Goal: Task Accomplishment & Management: Use online tool/utility

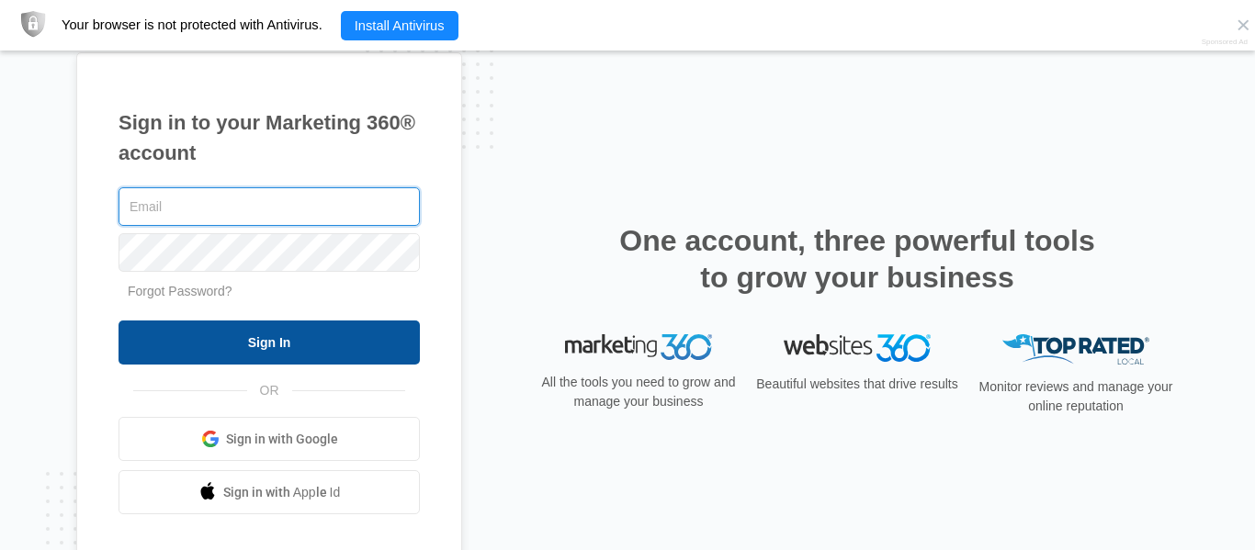
type input "[EMAIL_ADDRESS][DOMAIN_NAME]"
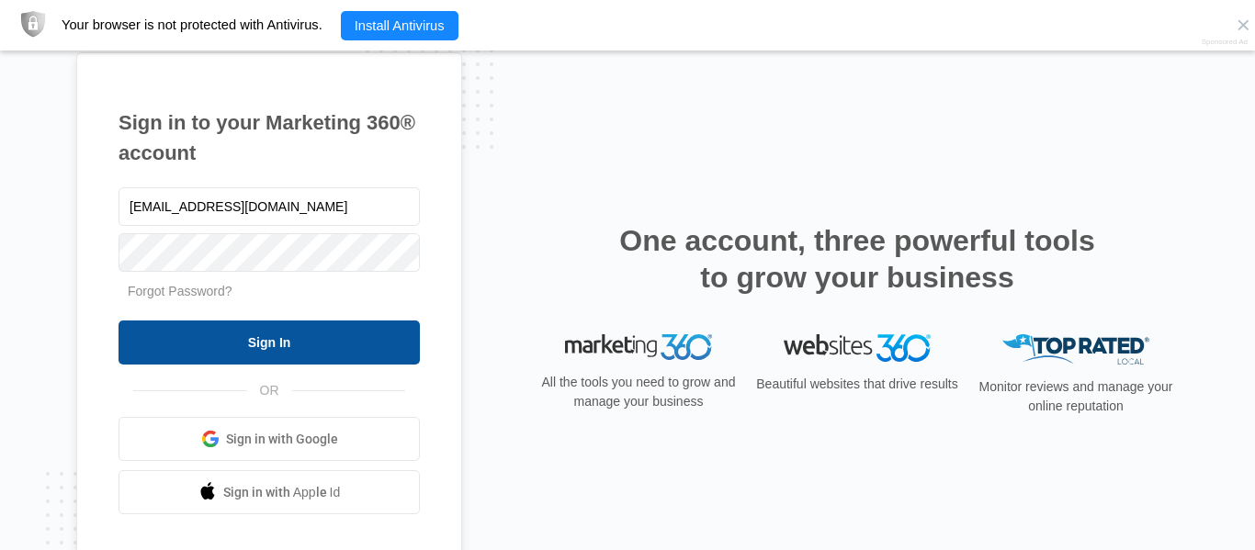
click at [346, 333] on input "Sign In" at bounding box center [268, 343] width 301 height 44
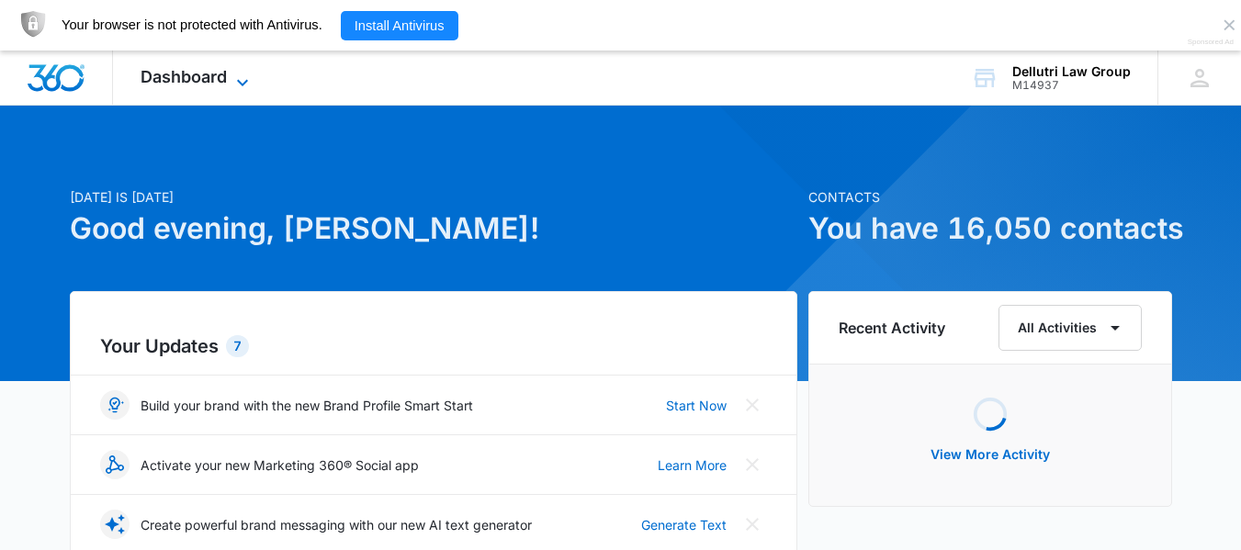
click at [235, 75] on icon at bounding box center [242, 83] width 22 height 22
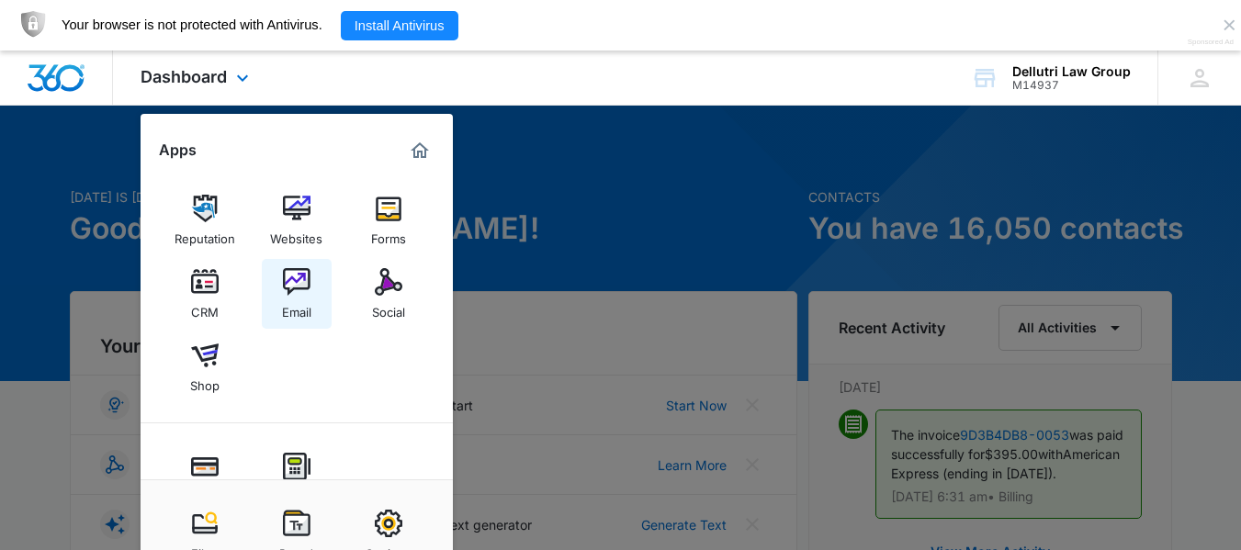
click at [287, 288] on img at bounding box center [297, 282] width 28 height 28
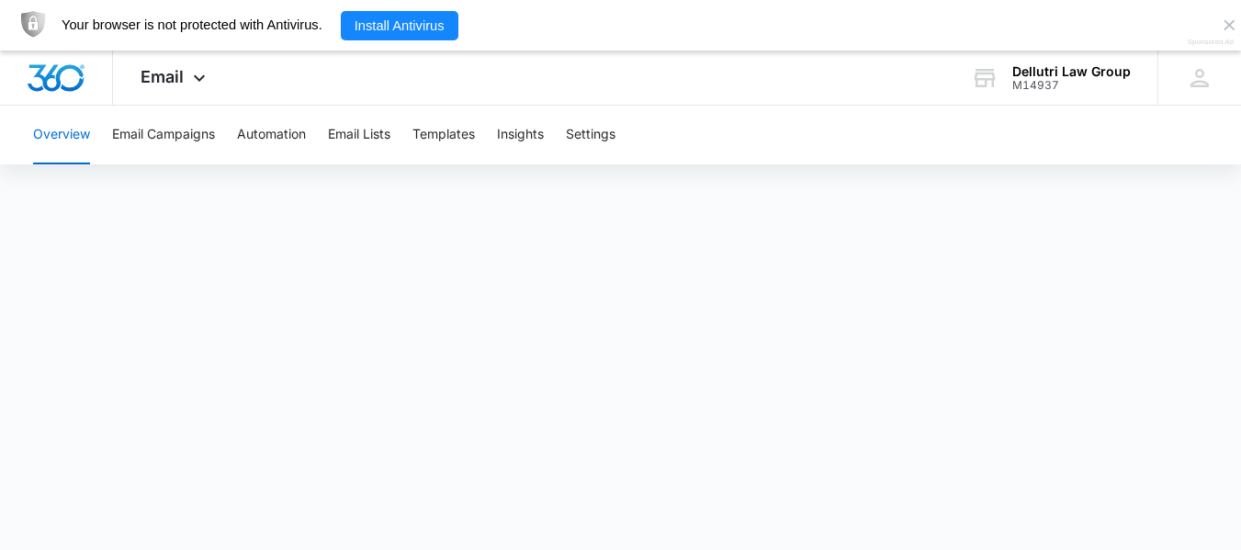
scroll to position [32, 0]
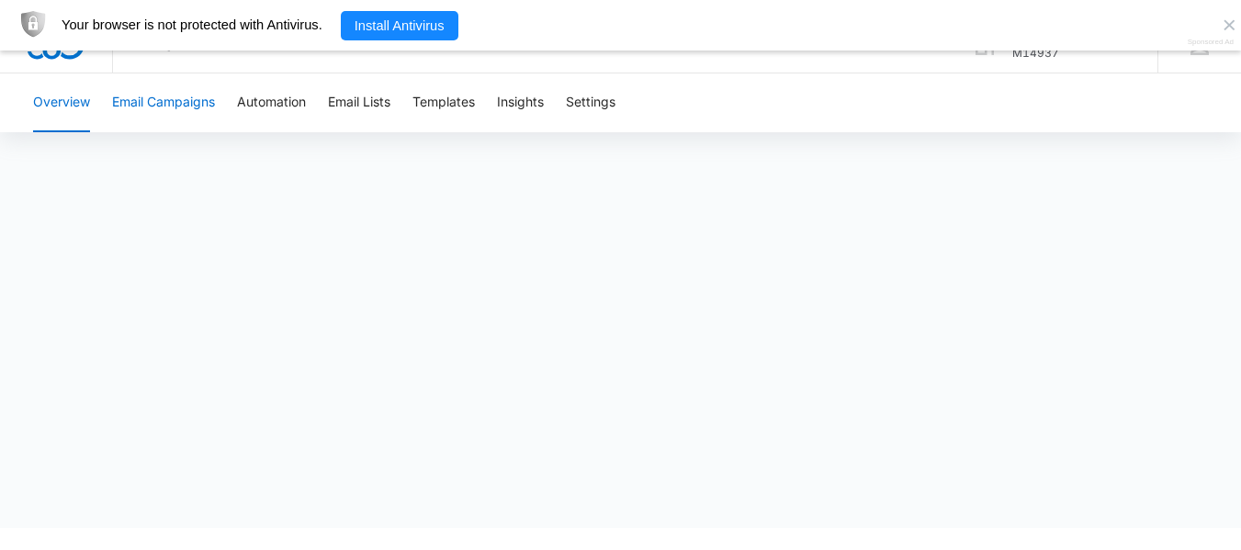
click at [155, 96] on button "Email Campaigns" at bounding box center [163, 102] width 103 height 59
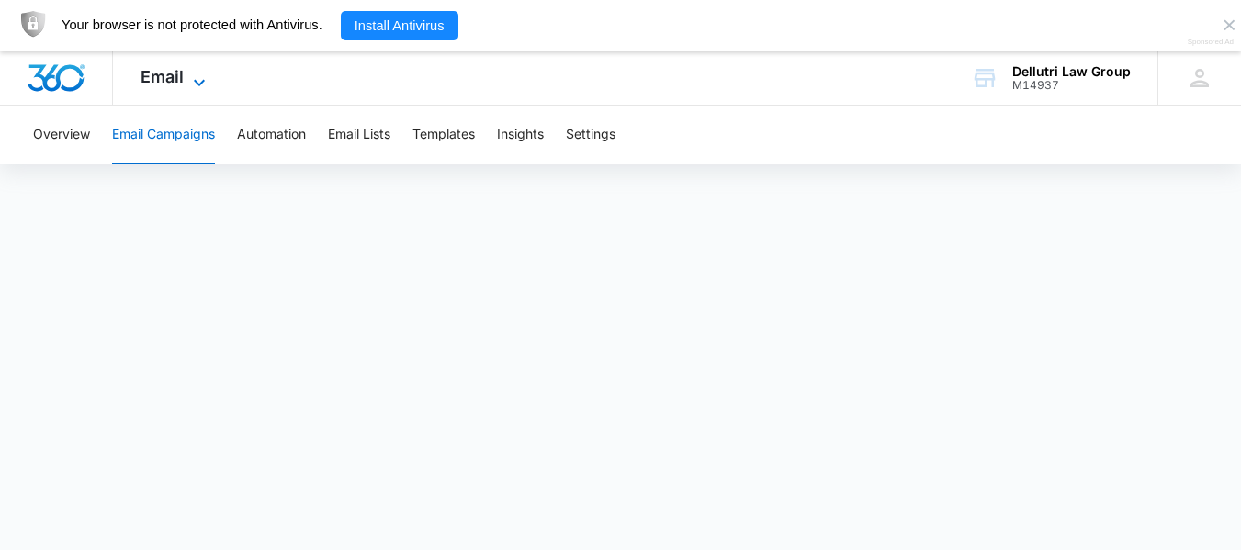
click at [209, 70] on div "Email Apps Reputation Websites Forms CRM Email Social Shop Payments POS Content…" at bounding box center [175, 78] width 125 height 54
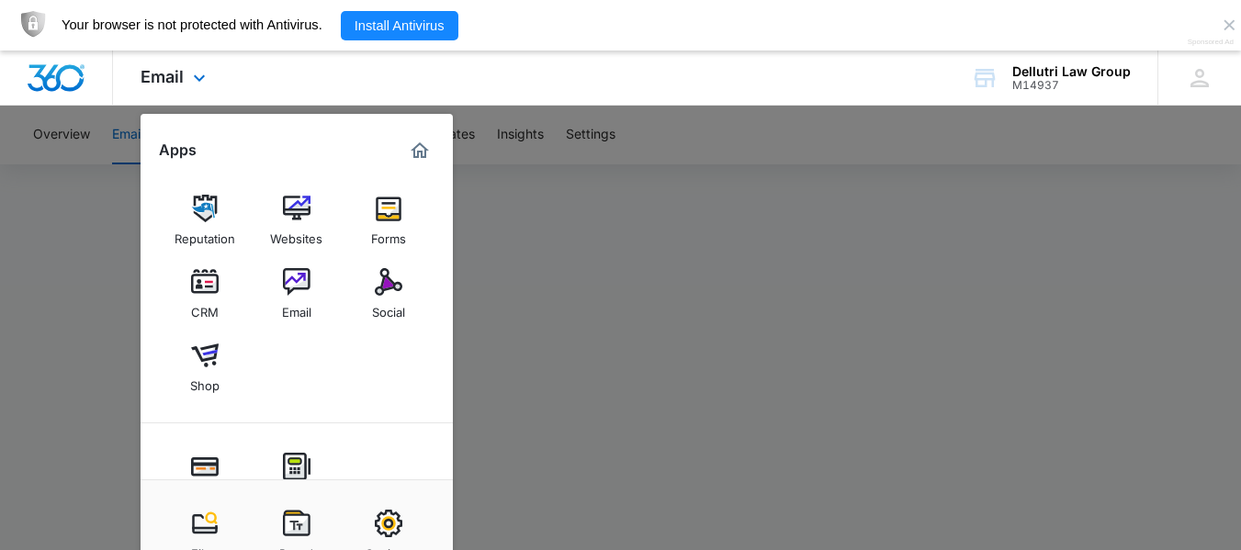
click at [45, 68] on img "Dashboard" at bounding box center [56, 78] width 59 height 28
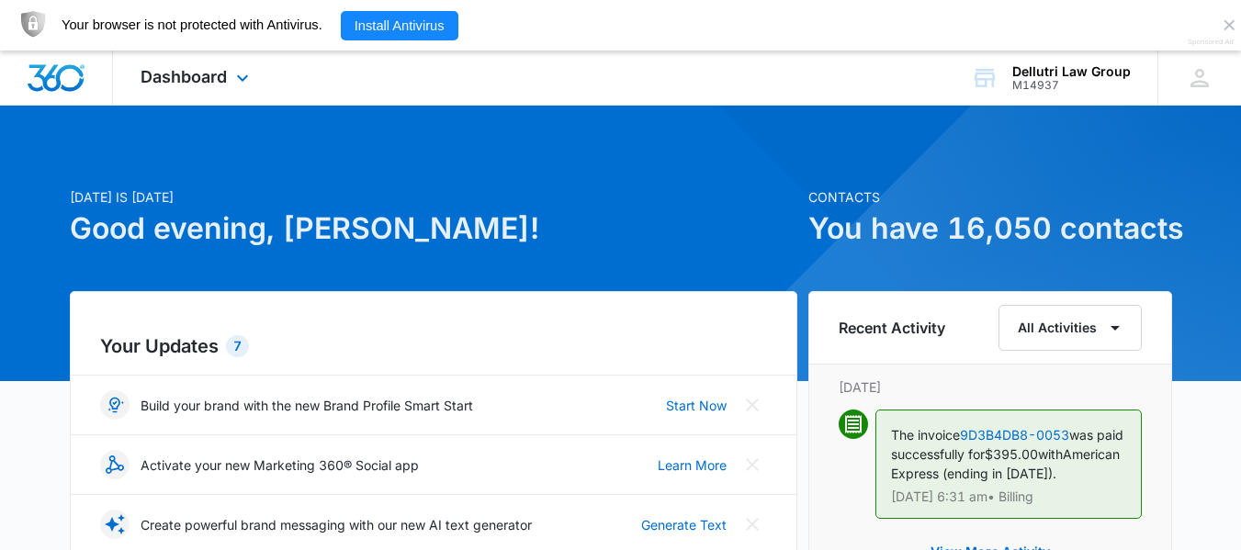
click at [228, 70] on div "Dashboard Apps Reputation Websites Forms CRM Email Social Shop Payments POS Con…" at bounding box center [197, 78] width 168 height 54
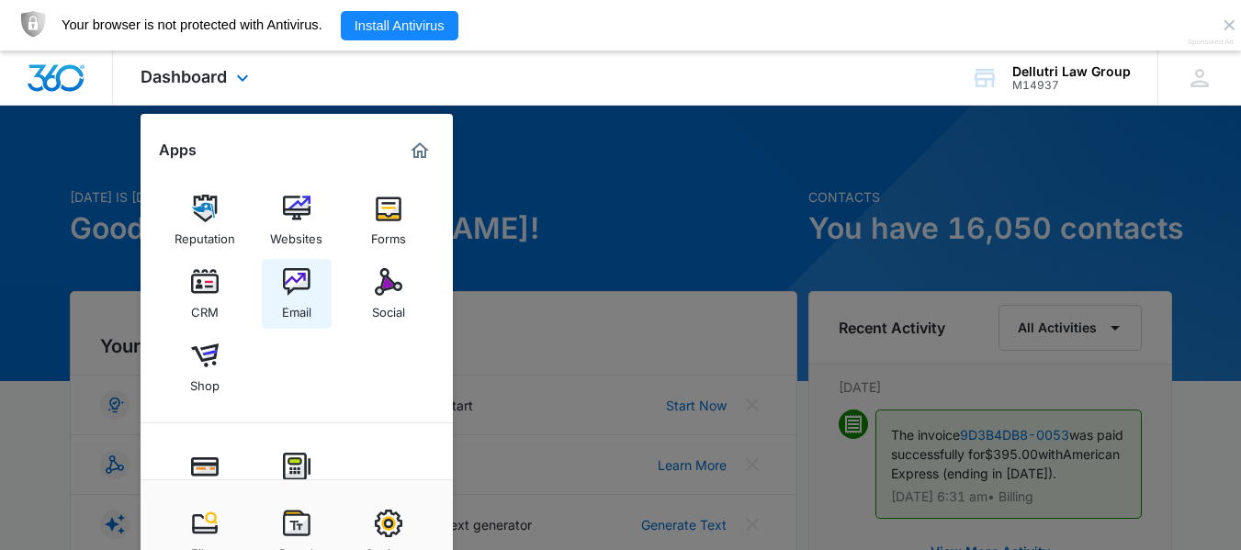
click at [295, 284] on img at bounding box center [297, 282] width 28 height 28
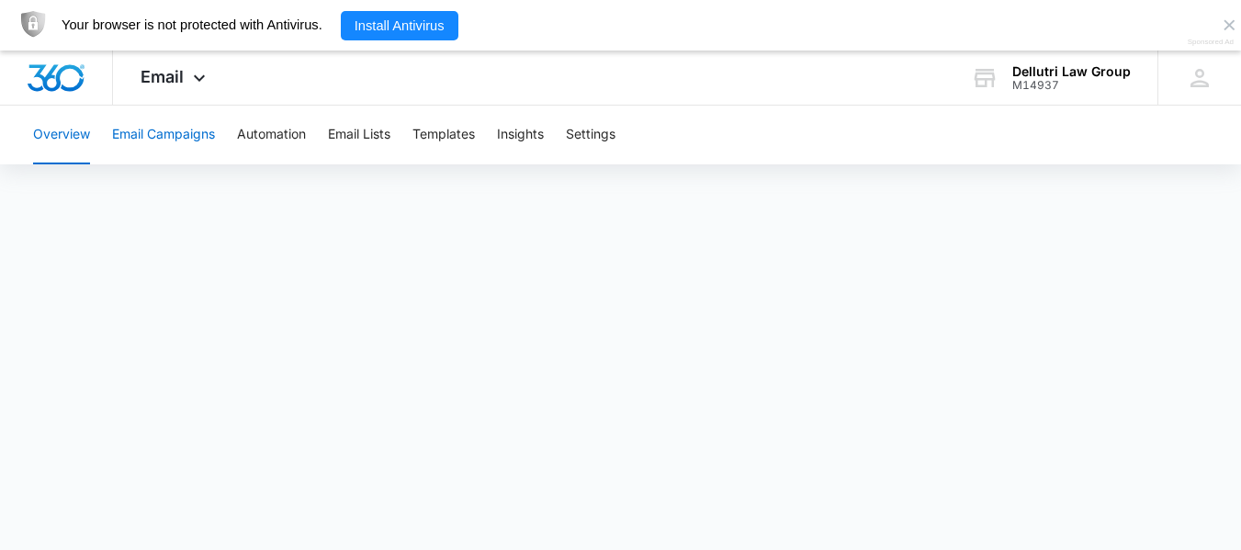
click at [175, 137] on button "Email Campaigns" at bounding box center [163, 135] width 103 height 59
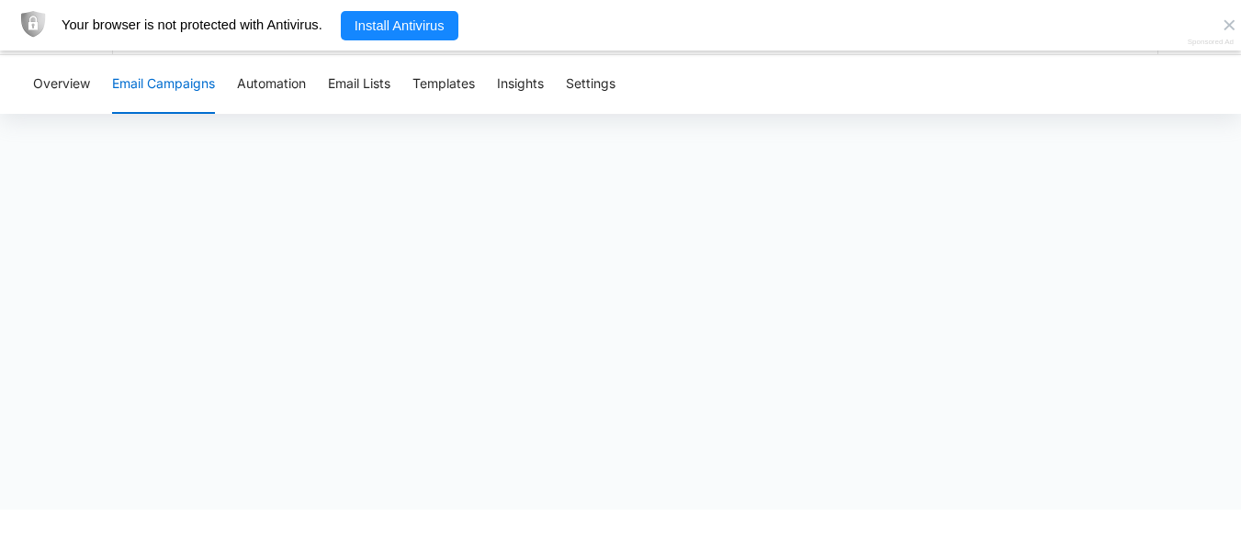
scroll to position [51, 14]
